Goal: Task Accomplishment & Management: Manage account settings

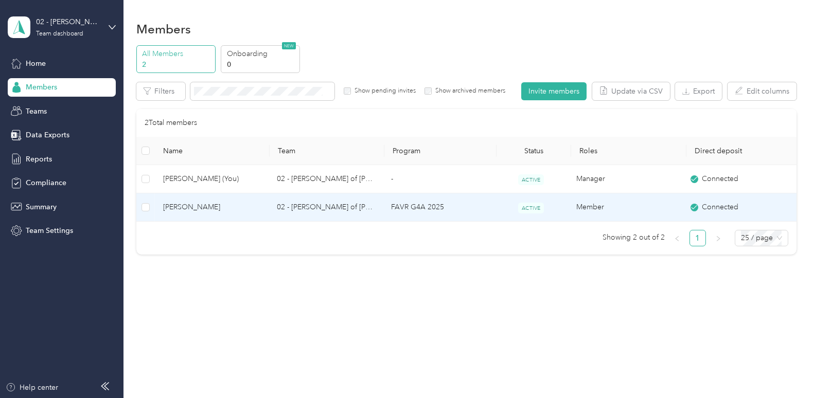
click at [202, 203] on span "[PERSON_NAME]" at bounding box center [212, 207] width 98 height 11
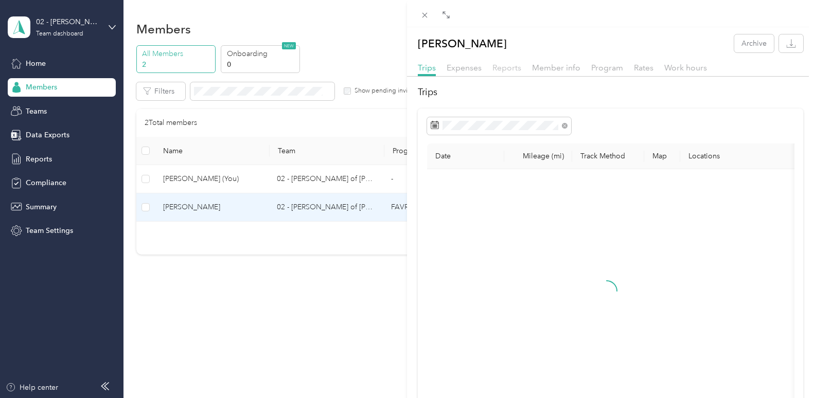
click at [513, 72] on span "Reports" at bounding box center [506, 68] width 29 height 10
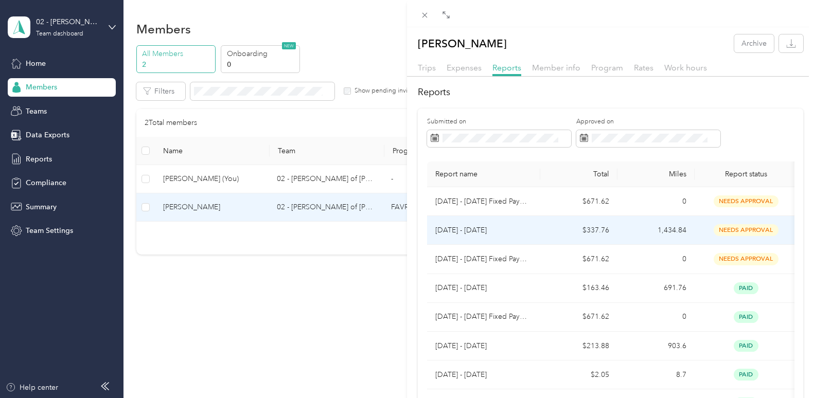
click at [752, 226] on span "needs approval" at bounding box center [746, 230] width 65 height 12
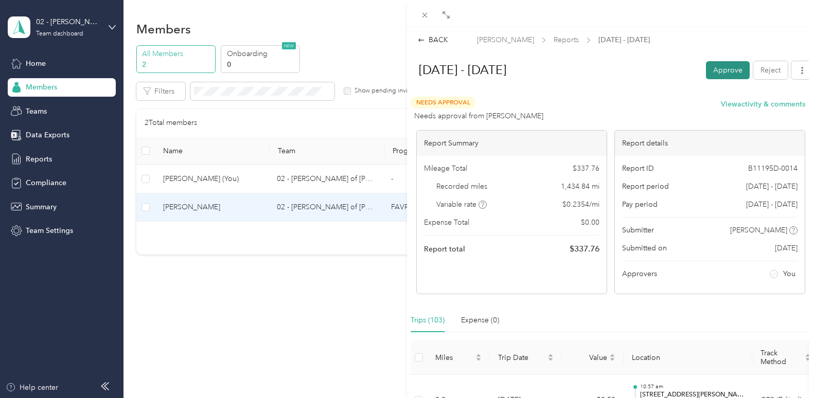
click at [719, 72] on button "Approve" at bounding box center [728, 70] width 44 height 18
